Goal: Find contact information: Find contact information

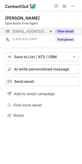
scroll to position [112, 82]
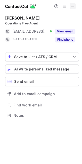
click at [73, 6] on span at bounding box center [73, 6] width 4 height 4
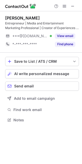
scroll to position [117, 82]
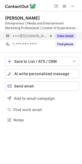
click at [62, 35] on button "View email" at bounding box center [65, 35] width 20 height 5
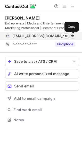
click at [72, 35] on span at bounding box center [73, 36] width 4 height 4
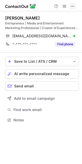
click at [71, 6] on span at bounding box center [73, 6] width 4 height 4
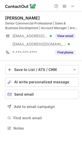
scroll to position [125, 82]
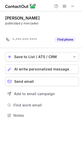
scroll to position [104, 82]
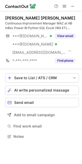
scroll to position [133, 82]
click at [72, 5] on span at bounding box center [73, 6] width 4 height 4
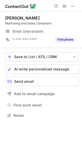
scroll to position [112, 82]
click at [73, 5] on span at bounding box center [73, 6] width 4 height 4
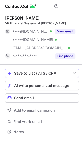
scroll to position [129, 82]
click at [73, 6] on span at bounding box center [73, 6] width 4 height 4
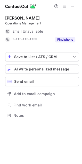
scroll to position [112, 82]
click at [72, 4] on span at bounding box center [73, 6] width 4 height 4
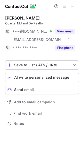
scroll to position [120, 82]
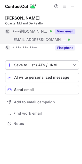
click at [62, 31] on button "View email" at bounding box center [65, 31] width 20 height 5
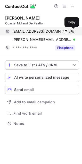
click at [73, 32] on span at bounding box center [73, 31] width 4 height 4
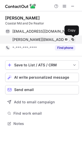
click at [73, 39] on span at bounding box center [73, 40] width 4 height 4
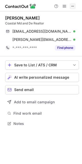
click at [73, 4] on span at bounding box center [73, 6] width 4 height 4
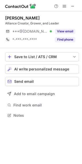
scroll to position [112, 82]
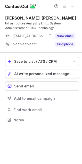
scroll to position [117, 82]
click at [71, 6] on span at bounding box center [73, 6] width 4 height 4
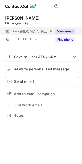
scroll to position [112, 82]
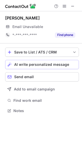
scroll to position [107, 82]
click at [72, 4] on span at bounding box center [73, 6] width 4 height 4
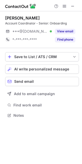
scroll to position [112, 82]
click at [73, 7] on span at bounding box center [73, 6] width 4 height 4
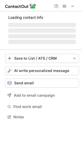
scroll to position [112, 82]
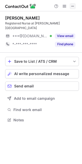
click at [72, 7] on span at bounding box center [73, 6] width 4 height 4
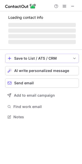
scroll to position [125, 82]
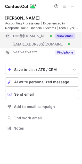
click at [63, 36] on button "View email" at bounding box center [65, 35] width 20 height 5
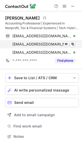
scroll to position [133, 82]
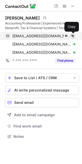
click at [72, 36] on span at bounding box center [73, 36] width 4 height 4
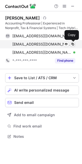
click at [73, 45] on span at bounding box center [73, 44] width 4 height 4
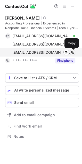
click at [73, 52] on span at bounding box center [73, 53] width 4 height 4
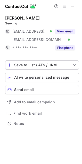
scroll to position [120, 82]
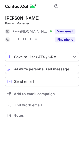
scroll to position [112, 82]
click at [72, 7] on span at bounding box center [73, 6] width 4 height 4
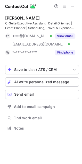
scroll to position [125, 82]
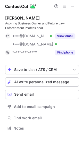
scroll to position [125, 82]
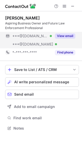
click at [61, 35] on button "View email" at bounding box center [65, 35] width 20 height 5
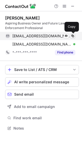
click at [71, 36] on span at bounding box center [73, 36] width 4 height 4
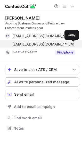
click at [72, 43] on span at bounding box center [73, 44] width 4 height 4
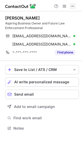
click at [71, 4] on span at bounding box center [73, 6] width 4 height 4
